Goal: Information Seeking & Learning: Learn about a topic

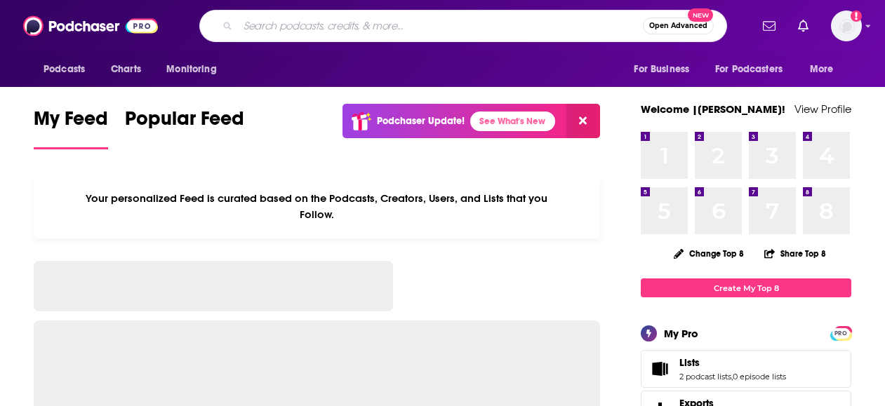
click at [545, 33] on input "Search podcasts, credits, & more..." at bounding box center [440, 26] width 405 height 22
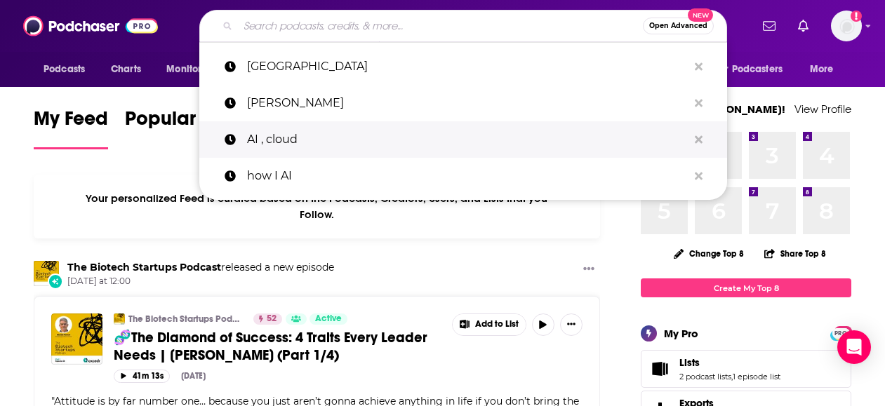
paste input "Pharma Pathfinders"
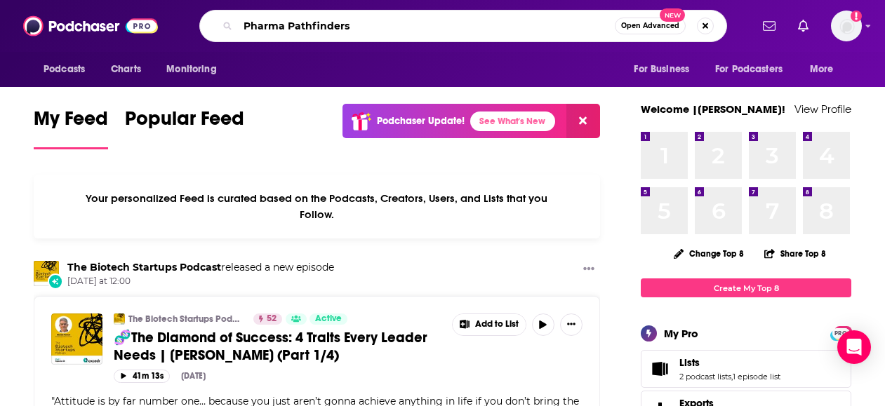
type input "Pharma Pathfinders"
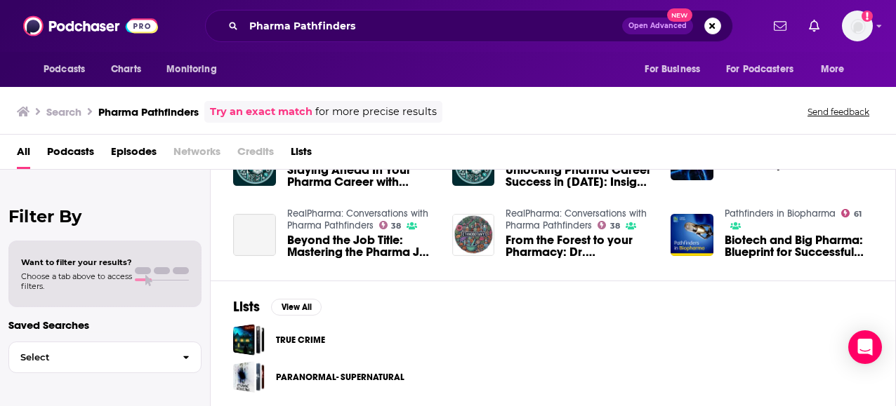
scroll to position [341, 0]
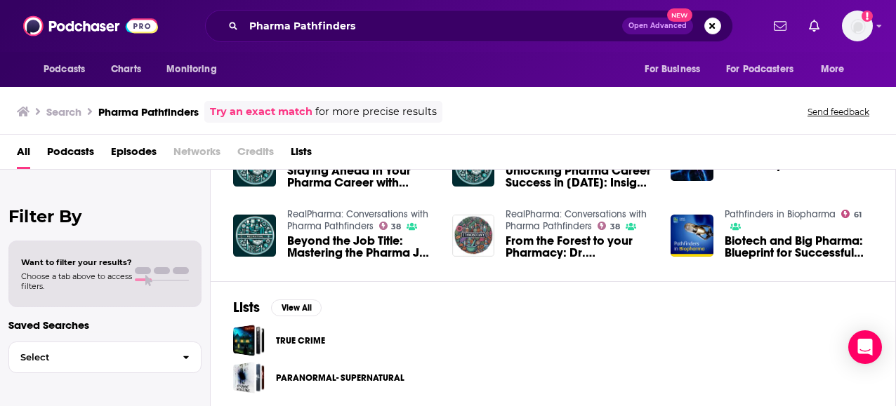
click at [69, 152] on span "Podcasts" at bounding box center [70, 154] width 47 height 29
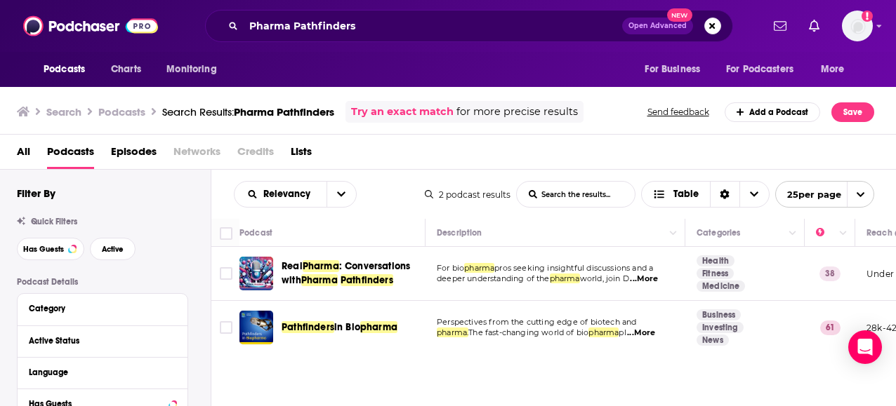
click at [34, 159] on div "All Podcasts Episodes Networks Credits Lists" at bounding box center [451, 154] width 868 height 29
click at [28, 155] on span "All" at bounding box center [23, 154] width 13 height 29
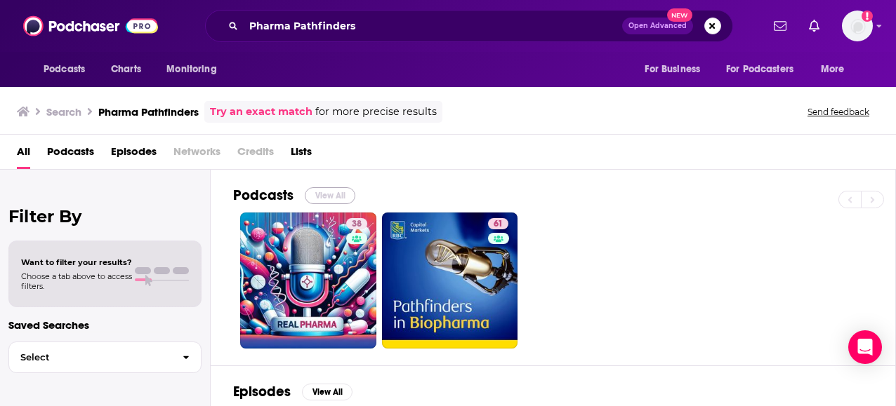
click at [328, 192] on button "View All" at bounding box center [330, 195] width 51 height 17
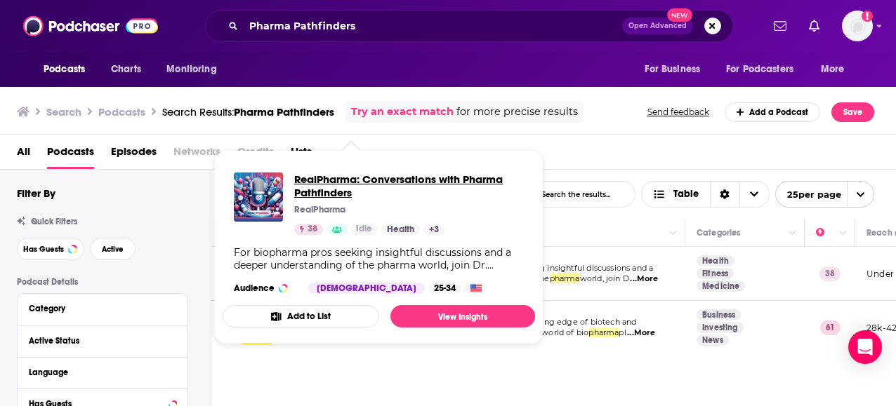
click at [321, 181] on span "RealPharma: Conversations with Pharma Pathfinders" at bounding box center [409, 186] width 230 height 27
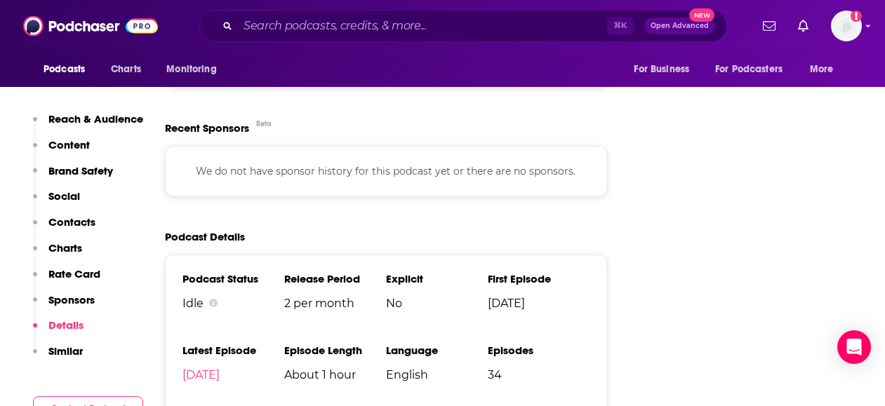
scroll to position [1992, 0]
